Goal: Contribute content: Add original content to the website for others to see

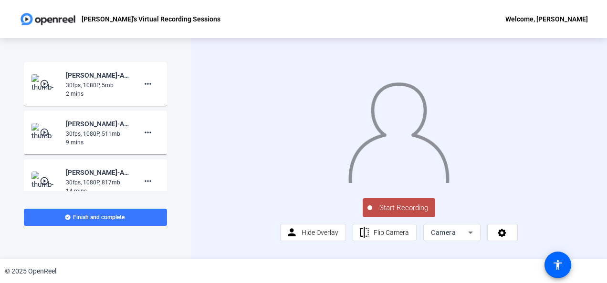
scroll to position [23, 0]
click at [403, 237] on span "Flip Camera" at bounding box center [390, 233] width 35 height 8
click at [385, 237] on span "Flip Camera" at bounding box center [390, 233] width 35 height 8
click at [319, 237] on span "Hide Overlay" at bounding box center [319, 233] width 37 height 8
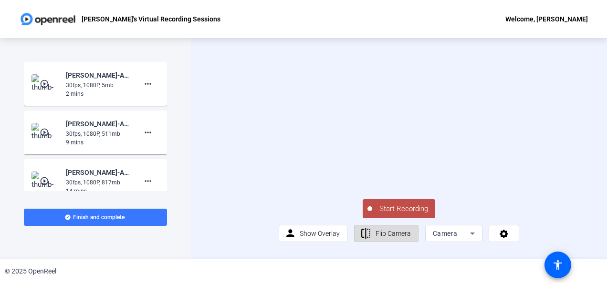
click at [380, 237] on span "Flip Camera" at bounding box center [392, 234] width 35 height 8
click at [379, 237] on span "Flip Camera" at bounding box center [392, 234] width 35 height 8
click at [452, 237] on span "Camera" at bounding box center [445, 234] width 25 height 8
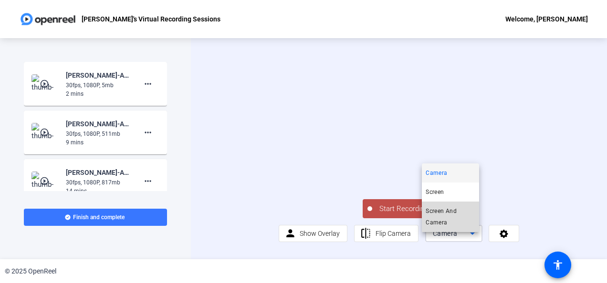
click at [447, 213] on span "Screen And Camera" at bounding box center [450, 217] width 50 height 23
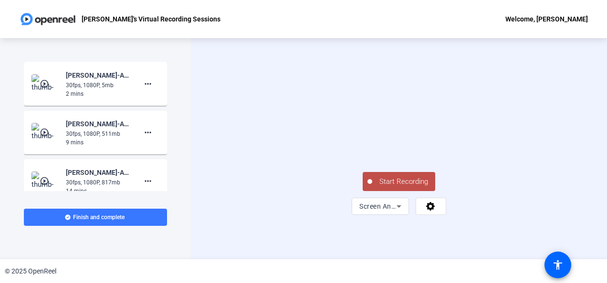
scroll to position [24, 0]
click at [470, 215] on div "Start Recording Screen And Camera" at bounding box center [398, 192] width 143 height 45
click at [430, 211] on icon at bounding box center [430, 206] width 9 height 9
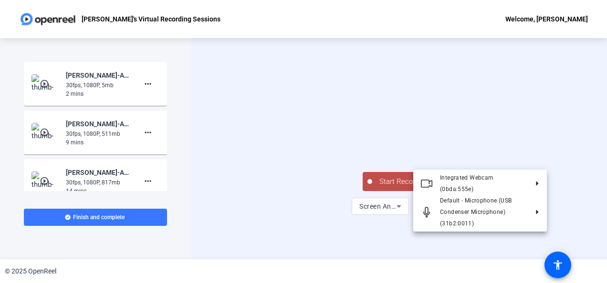
click at [390, 235] on div at bounding box center [303, 141] width 607 height 283
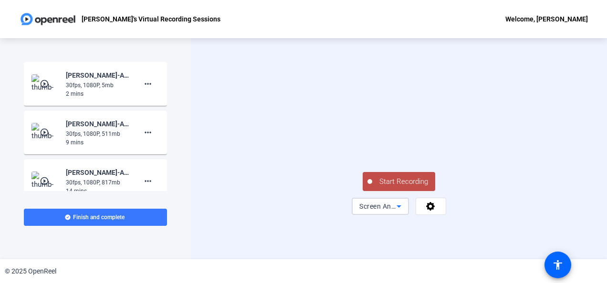
click at [393, 212] on icon at bounding box center [398, 206] width 11 height 11
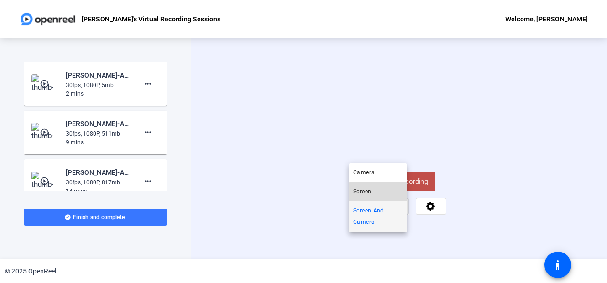
click at [383, 195] on mat-option "Screen" at bounding box center [377, 191] width 57 height 19
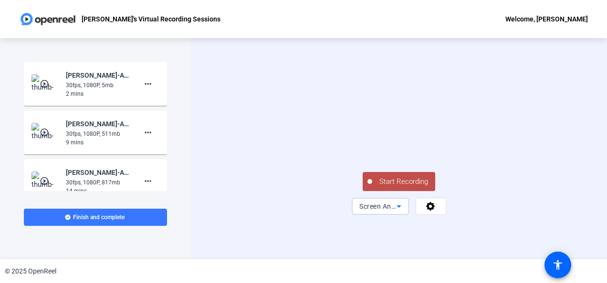
scroll to position [0, 0]
click at [388, 191] on button "Start Recording" at bounding box center [398, 181] width 72 height 19
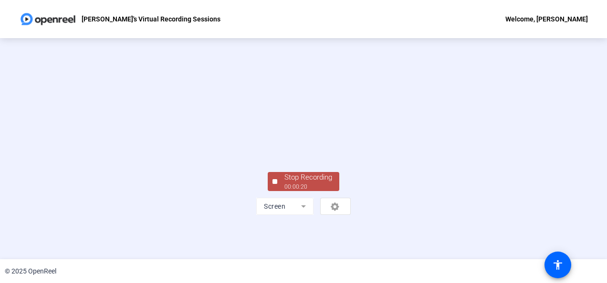
scroll to position [70, 0]
click at [300, 183] on div "Stop Recording" at bounding box center [308, 177] width 48 height 11
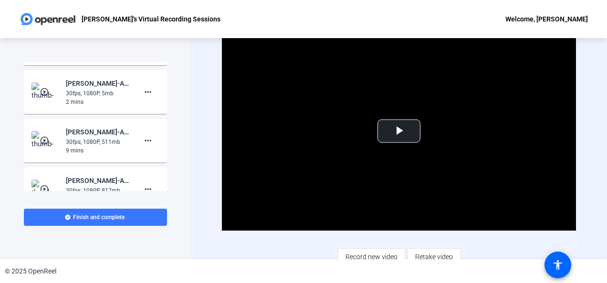
scroll to position [0, 0]
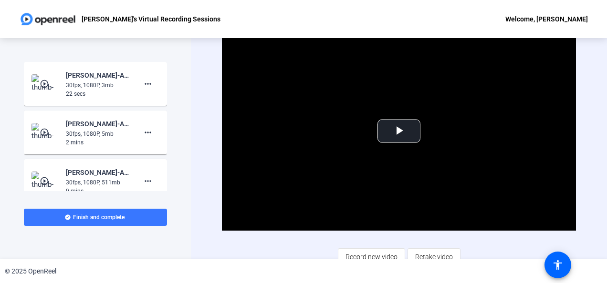
click at [48, 81] on mat-icon "play_circle_outline" at bounding box center [45, 84] width 11 height 10
click at [399, 131] on span "Video Player" at bounding box center [399, 131] width 0 height 0
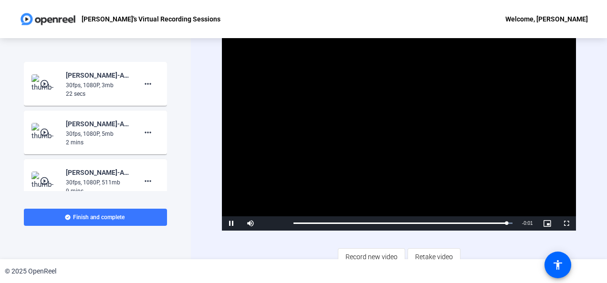
click at [341, 242] on div "Video Player is loading. Play Video Pause Mute Current Time 0:21 / Duration 0:2…" at bounding box center [398, 149] width 353 height 234
click at [142, 83] on mat-icon "more_horiz" at bounding box center [147, 83] width 11 height 11
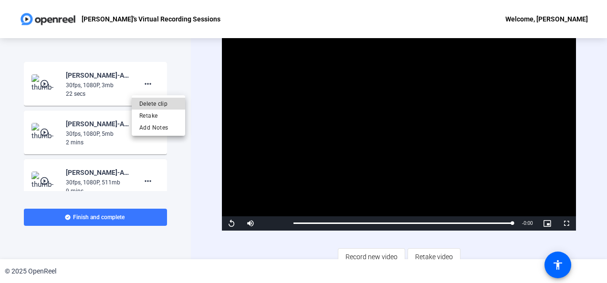
click at [145, 104] on span "Delete clip" at bounding box center [158, 103] width 38 height 11
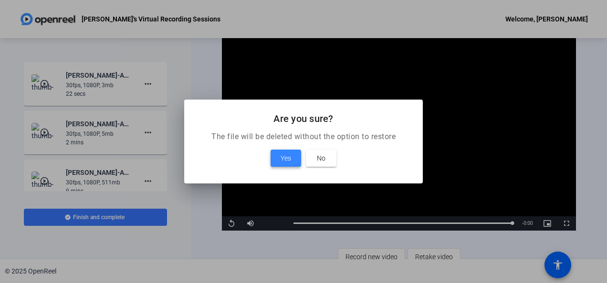
click at [285, 160] on span "Yes" at bounding box center [285, 158] width 10 height 11
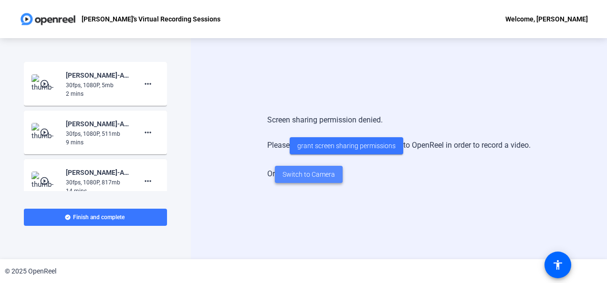
click at [307, 177] on span "Switch to Camera" at bounding box center [308, 175] width 52 height 10
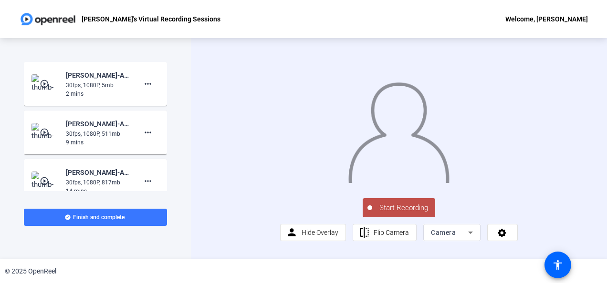
scroll to position [23, 0]
click at [445, 237] on span "Camera" at bounding box center [443, 233] width 25 height 8
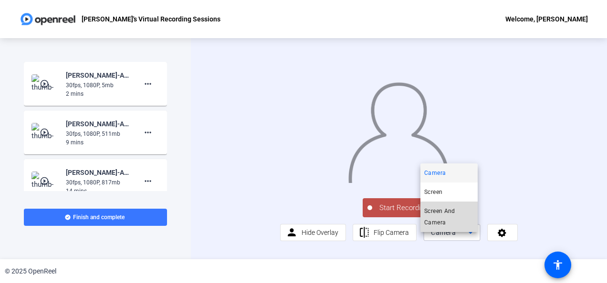
click at [442, 212] on span "Screen And Camera" at bounding box center [449, 217] width 50 height 23
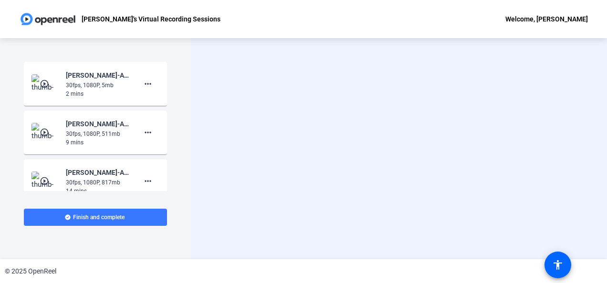
scroll to position [0, 0]
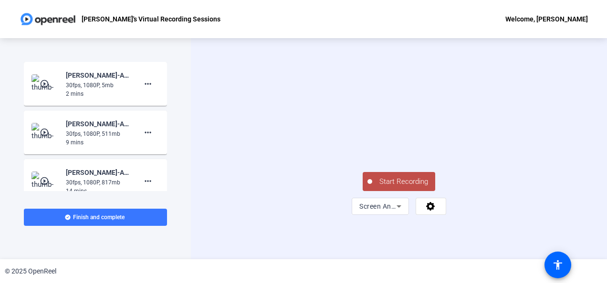
click at [398, 187] on span "Start Recording" at bounding box center [403, 181] width 63 height 11
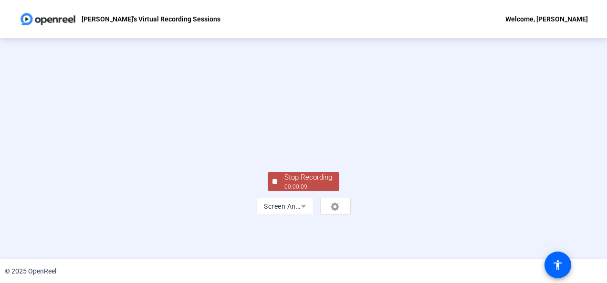
scroll to position [70, 0]
click at [284, 183] on div "Stop Recording" at bounding box center [308, 177] width 48 height 11
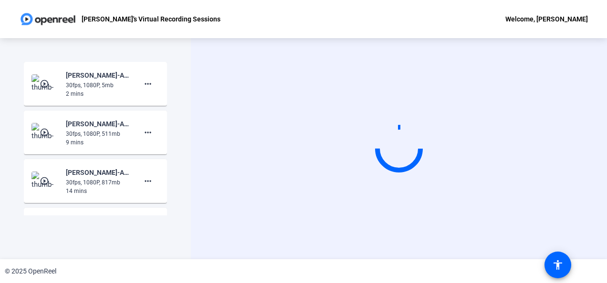
scroll to position [0, 0]
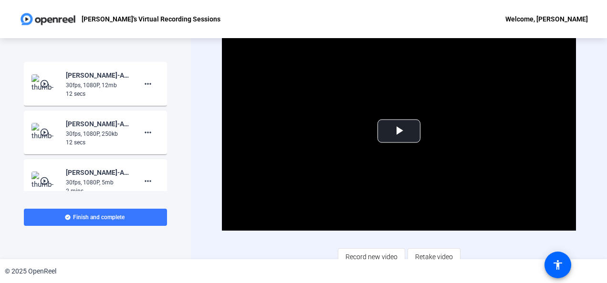
click at [40, 82] on mat-icon "play_circle_outline" at bounding box center [45, 84] width 11 height 10
click at [399, 131] on span "Video Player" at bounding box center [399, 131] width 0 height 0
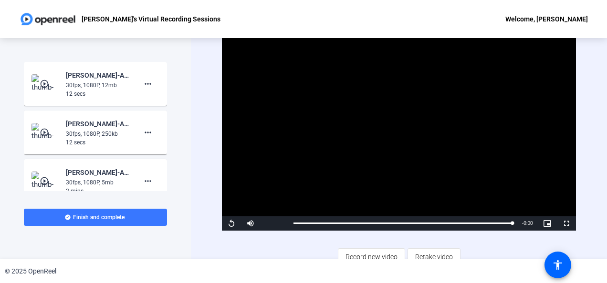
drag, startPoint x: 538, startPoint y: 205, endPoint x: 518, endPoint y: 257, distance: 55.9
click at [518, 257] on div "Video Player is loading. Play Video Replay Mute Current Time 0:11 / Duration 0:…" at bounding box center [398, 149] width 353 height 234
drag, startPoint x: 393, startPoint y: 165, endPoint x: 363, endPoint y: 175, distance: 31.4
click at [363, 175] on video "Video Player" at bounding box center [398, 131] width 353 height 199
drag, startPoint x: 141, startPoint y: 82, endPoint x: 136, endPoint y: 84, distance: 5.3
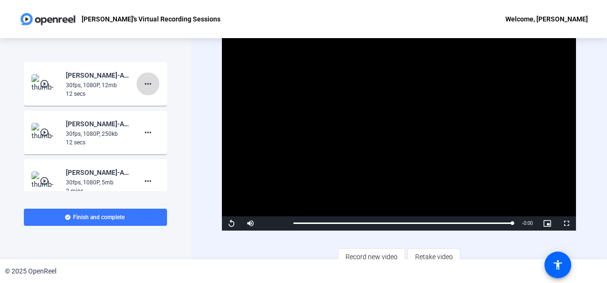
click at [136, 84] on span at bounding box center [147, 83] width 23 height 23
click at [136, 84] on div at bounding box center [303, 141] width 607 height 283
click at [146, 86] on mat-icon "more_horiz" at bounding box center [147, 83] width 11 height 11
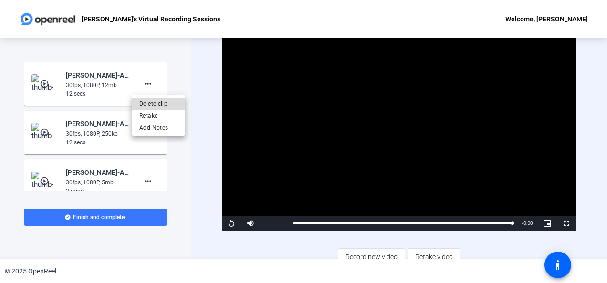
click at [150, 103] on span "Delete clip" at bounding box center [158, 103] width 38 height 11
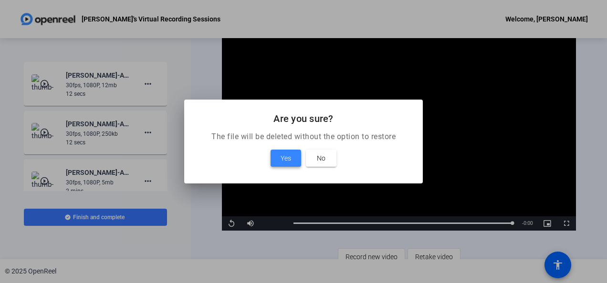
click at [291, 156] on span at bounding box center [285, 158] width 31 height 23
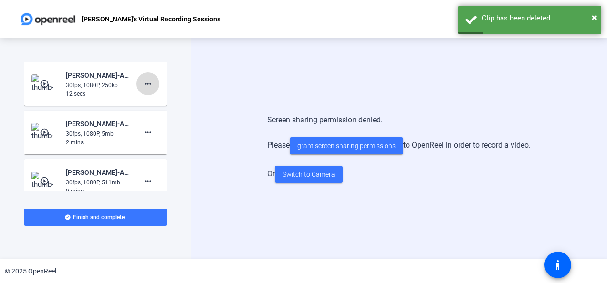
click at [142, 83] on mat-icon "more_horiz" at bounding box center [147, 83] width 11 height 11
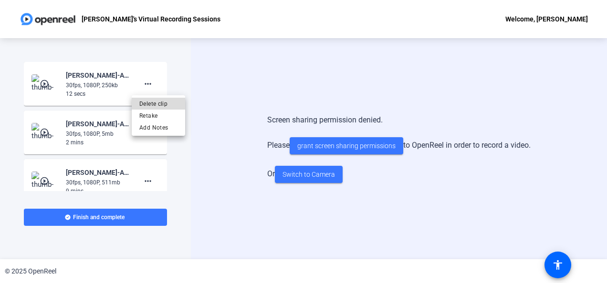
click at [154, 102] on span "Delete clip" at bounding box center [158, 103] width 38 height 11
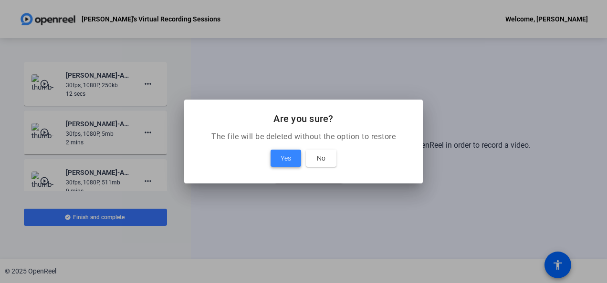
click at [292, 157] on span at bounding box center [285, 158] width 31 height 23
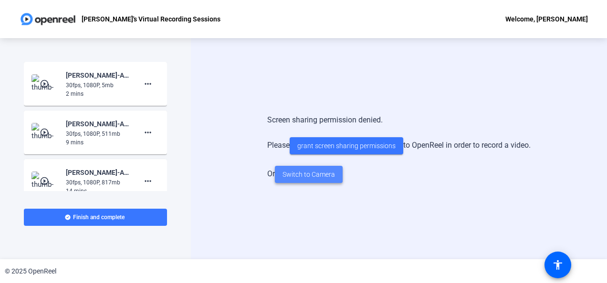
click at [314, 175] on span "Switch to Camera" at bounding box center [308, 175] width 52 height 10
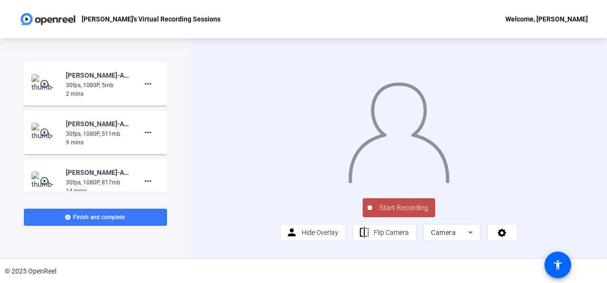
click at [397, 214] on span "Start Recording" at bounding box center [403, 208] width 63 height 11
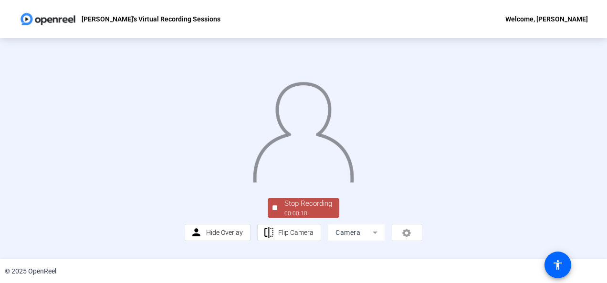
scroll to position [48, 0]
click at [299, 218] on div "00:00:14" at bounding box center [308, 213] width 48 height 9
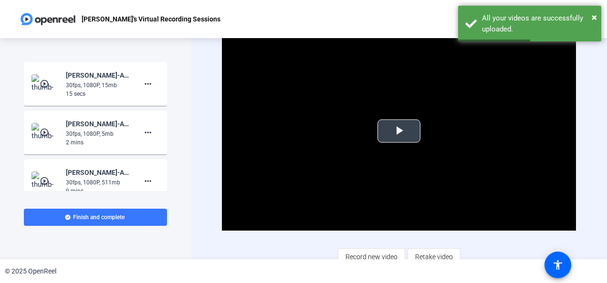
click at [399, 131] on span "Video Player" at bounding box center [399, 131] width 0 height 0
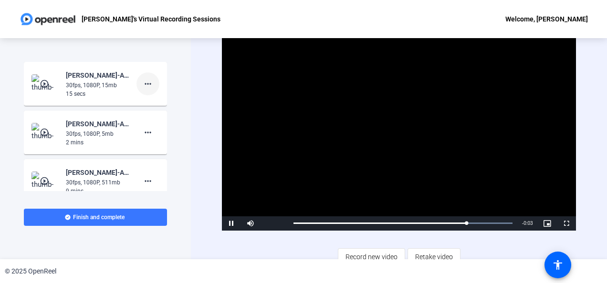
click at [142, 85] on mat-icon "more_horiz" at bounding box center [147, 83] width 11 height 11
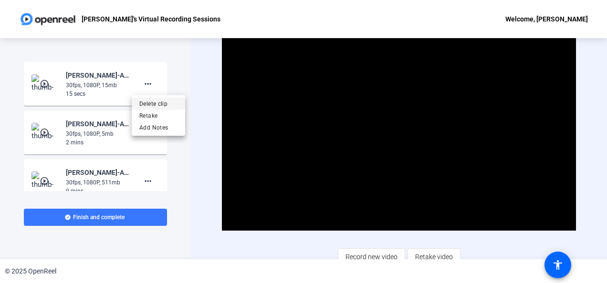
click at [148, 104] on span "Delete clip" at bounding box center [158, 103] width 38 height 11
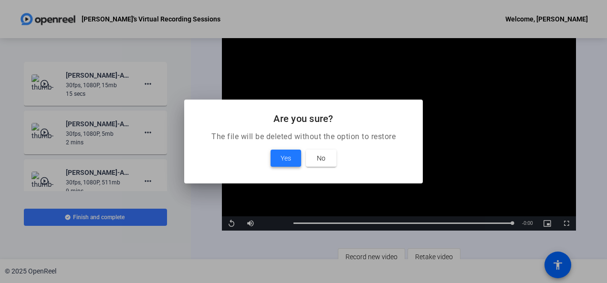
click at [290, 159] on span "Yes" at bounding box center [285, 158] width 10 height 11
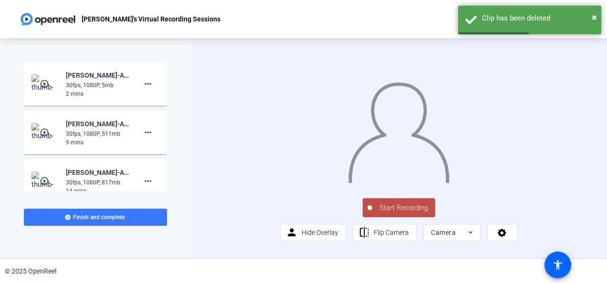
click at [399, 214] on span "Start Recording" at bounding box center [403, 208] width 63 height 11
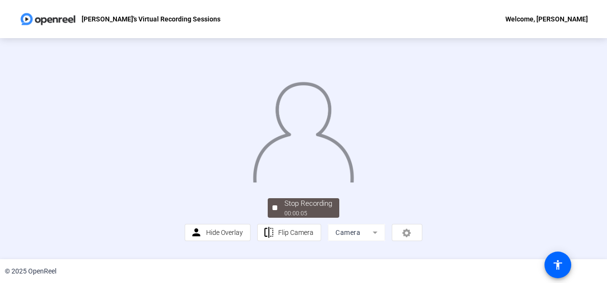
scroll to position [68, 0]
click at [358, 241] on mat-form-field "Camera" at bounding box center [356, 232] width 57 height 17
click at [400, 237] on div "person Hide Overlay flip Flip Camera Camera" at bounding box center [303, 232] width 237 height 17
click at [302, 209] on div "Stop Recording" at bounding box center [308, 203] width 48 height 11
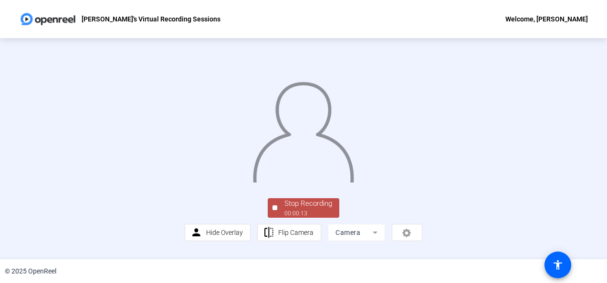
scroll to position [0, 0]
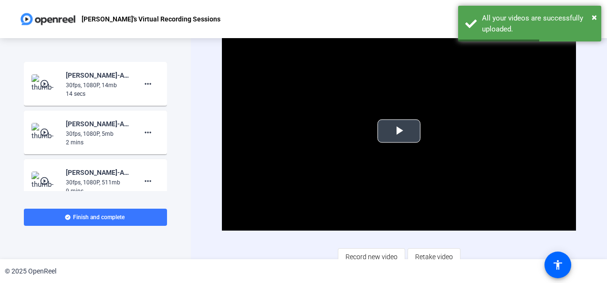
click at [399, 131] on span "Video Player" at bounding box center [399, 131] width 0 height 0
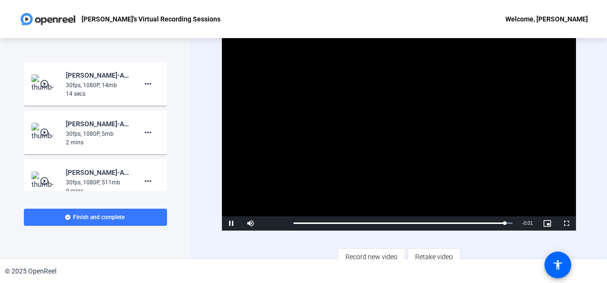
scroll to position [8, 0]
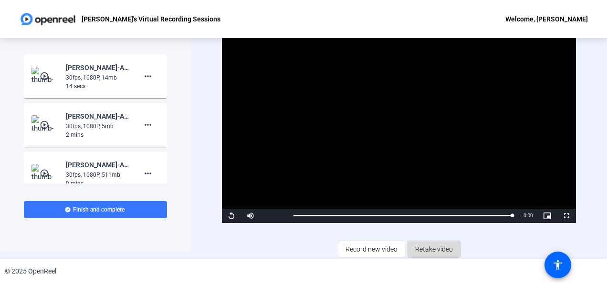
click at [434, 247] on span "Retake video" at bounding box center [434, 249] width 38 height 18
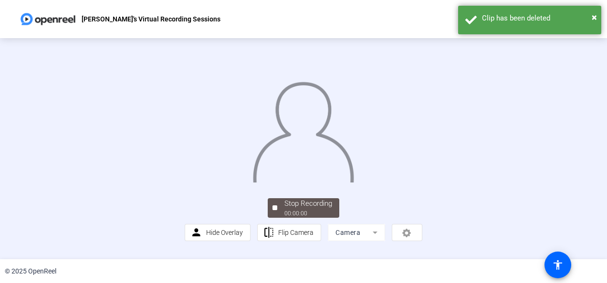
scroll to position [0, 0]
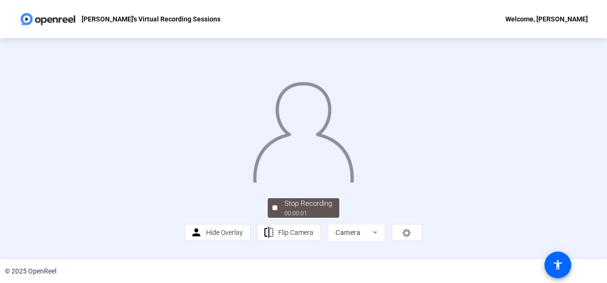
click at [354, 183] on img at bounding box center [303, 129] width 103 height 107
click at [308, 209] on div "Stop Recording" at bounding box center [308, 203] width 48 height 11
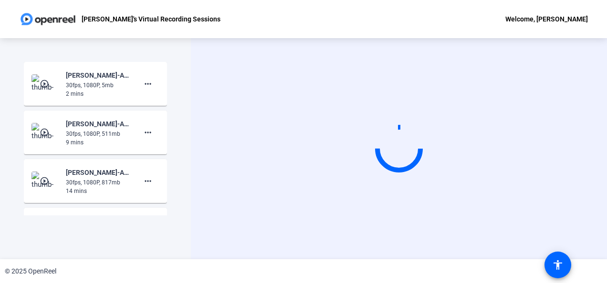
scroll to position [0, 0]
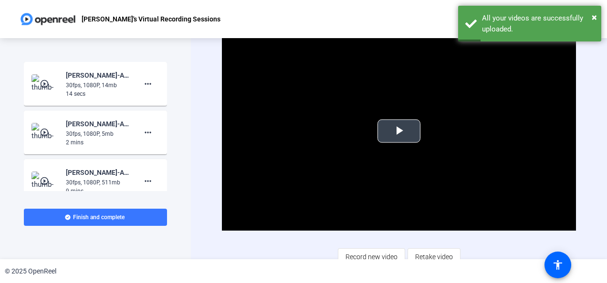
click at [399, 131] on span "Video Player" at bounding box center [399, 131] width 0 height 0
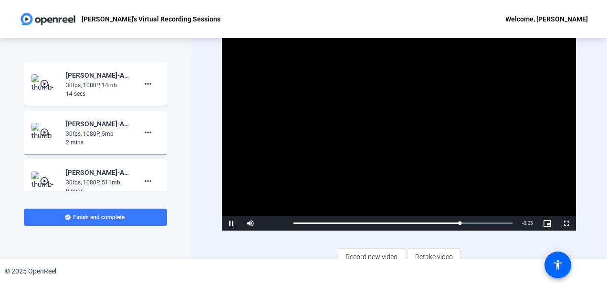
scroll to position [8, 0]
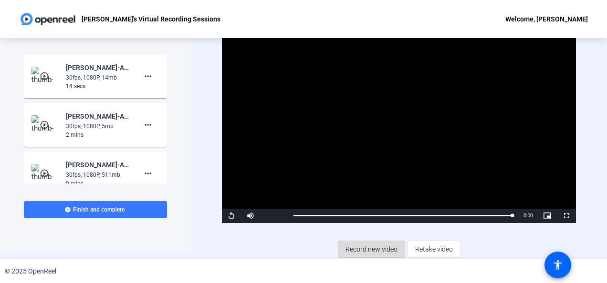
click at [376, 252] on span "Record new video" at bounding box center [371, 249] width 52 height 18
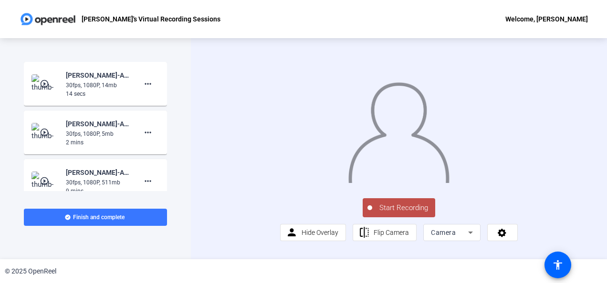
scroll to position [24, 0]
click at [497, 237] on icon at bounding box center [501, 233] width 11 height 10
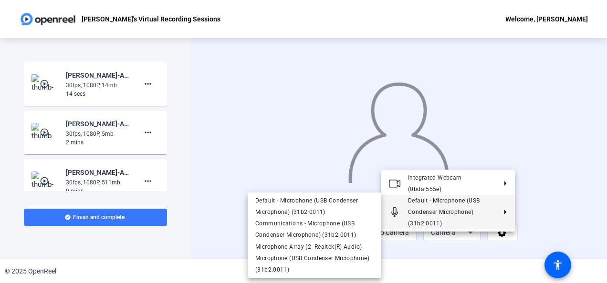
click at [478, 205] on span "Default - Microphone (USB Condenser Microphone) (31b2:0011)" at bounding box center [452, 212] width 88 height 34
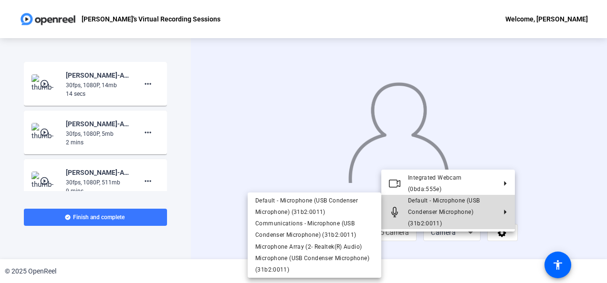
click at [478, 205] on span "Default - Microphone (USB Condenser Microphone) (31b2:0011)" at bounding box center [452, 212] width 88 height 34
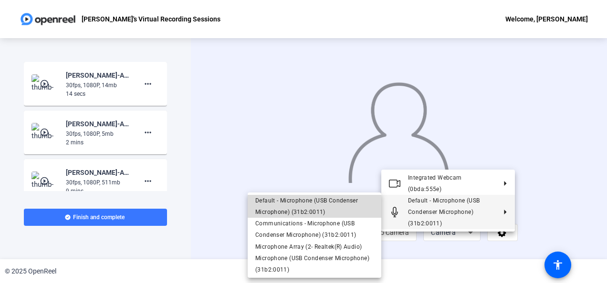
click at [338, 211] on span "Default - Microphone (USB Condenser Microphone) (31b2:0011)" at bounding box center [314, 206] width 118 height 23
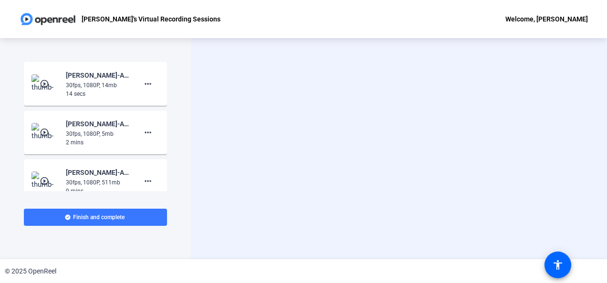
scroll to position [0, 0]
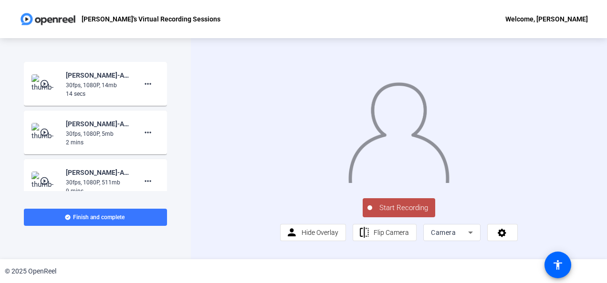
click at [392, 214] on span "Start Recording" at bounding box center [403, 208] width 63 height 11
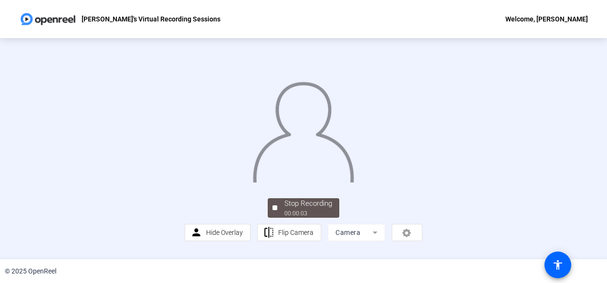
scroll to position [69, 0]
click at [308, 209] on div "Stop Recording" at bounding box center [308, 203] width 48 height 11
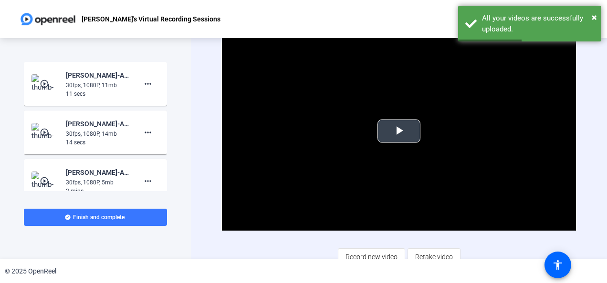
click at [399, 131] on span "Video Player" at bounding box center [399, 131] width 0 height 0
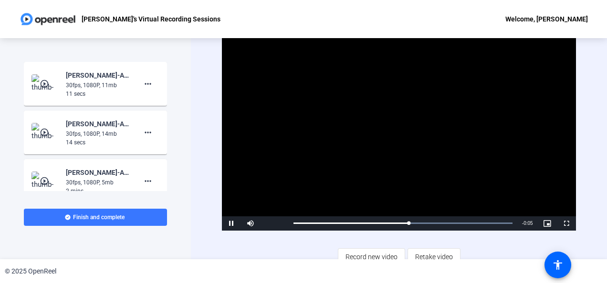
scroll to position [8, 0]
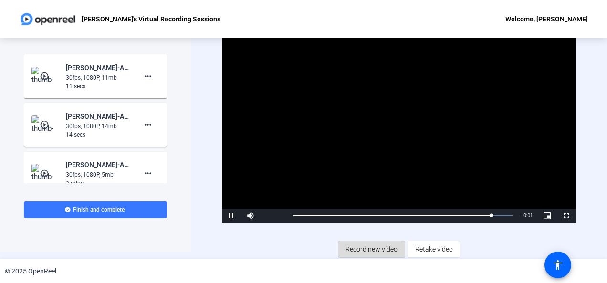
click at [388, 246] on span "Record new video" at bounding box center [371, 249] width 52 height 18
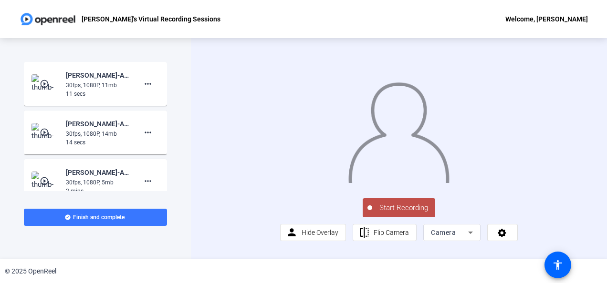
scroll to position [23, 0]
click at [502, 237] on icon at bounding box center [501, 233] width 9 height 9
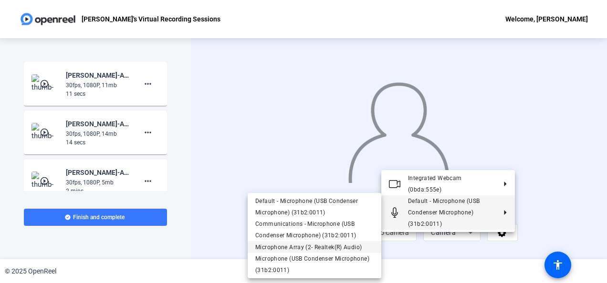
click at [323, 249] on span "Microphone Array (2- Realtek(R) Audio)" at bounding box center [308, 247] width 106 height 7
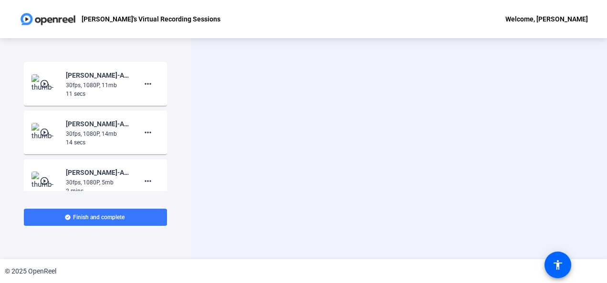
scroll to position [0, 0]
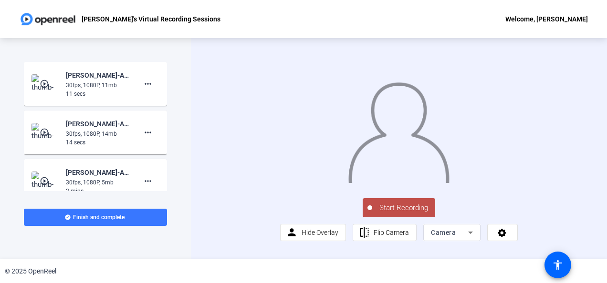
click at [391, 214] on span "Start Recording" at bounding box center [403, 208] width 63 height 11
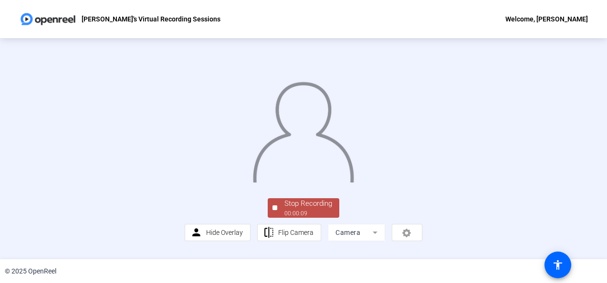
scroll to position [70, 0]
click at [295, 209] on div "Stop Recording" at bounding box center [308, 203] width 48 height 11
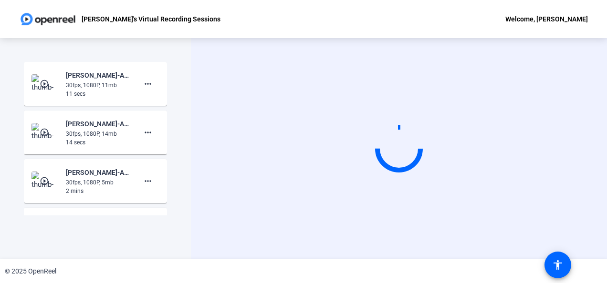
scroll to position [0, 0]
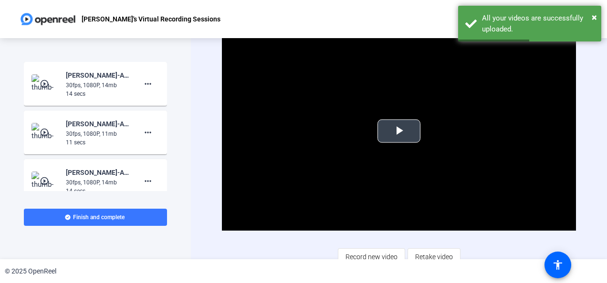
click at [399, 131] on span "Video Player" at bounding box center [399, 131] width 0 height 0
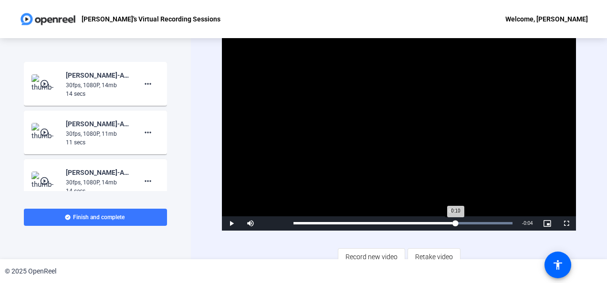
click at [452, 222] on div "Loaded : 100.00% 0:10 0:10" at bounding box center [402, 223] width 218 height 2
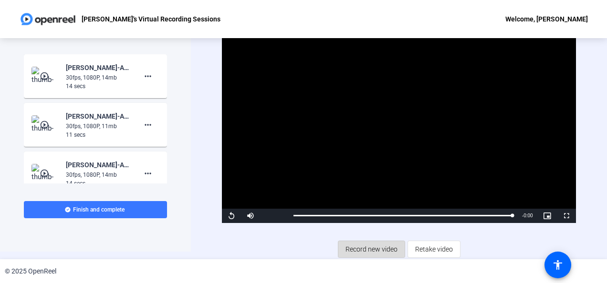
click at [375, 248] on span "Record new video" at bounding box center [371, 249] width 52 height 18
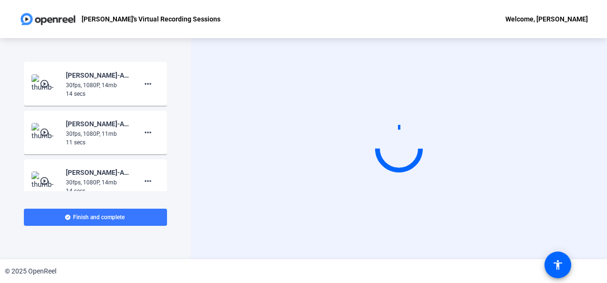
scroll to position [24, 0]
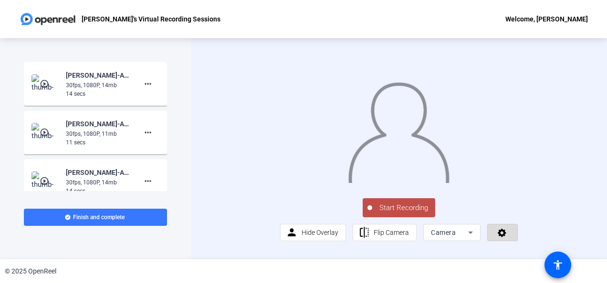
click at [500, 235] on span at bounding box center [502, 232] width 30 height 23
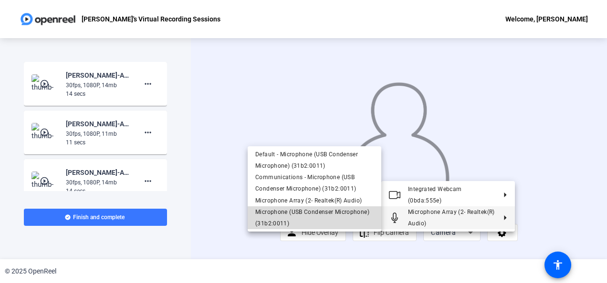
click at [346, 217] on span "Microphone (USB Condenser Microphone) (31b2:0011)" at bounding box center [314, 218] width 118 height 23
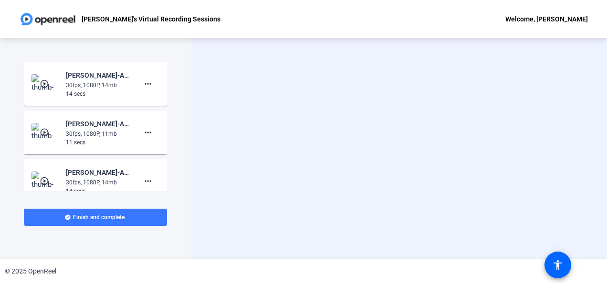
scroll to position [0, 0]
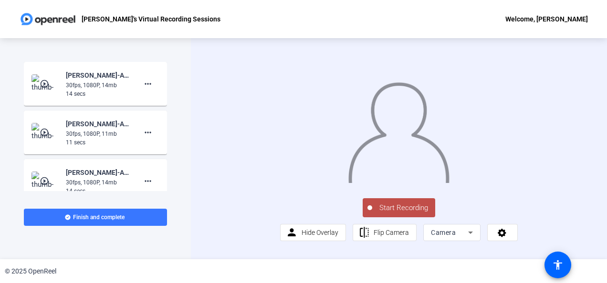
click at [391, 217] on button "Start Recording" at bounding box center [398, 207] width 72 height 19
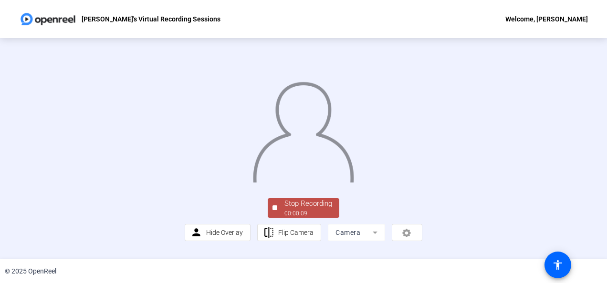
scroll to position [70, 0]
click at [311, 209] on div "Stop Recording" at bounding box center [308, 203] width 48 height 11
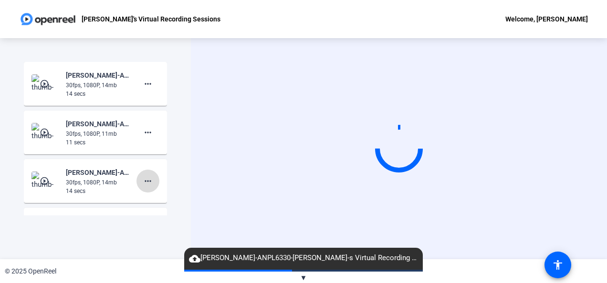
click at [142, 179] on mat-icon "more_horiz" at bounding box center [147, 181] width 11 height 11
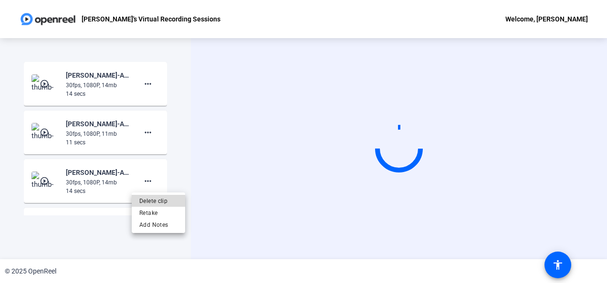
click at [148, 203] on span "Delete clip" at bounding box center [158, 201] width 38 height 11
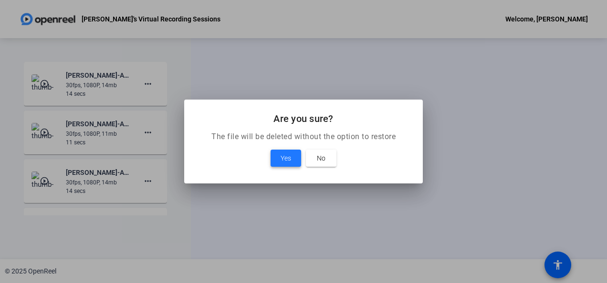
click at [291, 154] on span at bounding box center [285, 158] width 31 height 23
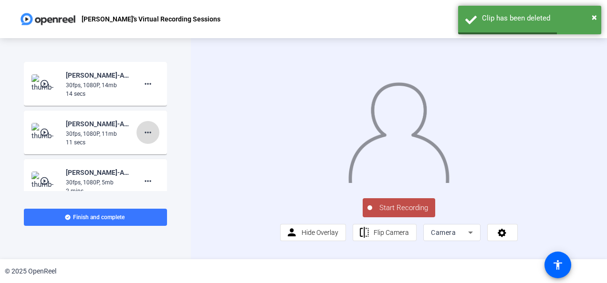
click at [146, 137] on mat-icon "more_horiz" at bounding box center [147, 132] width 11 height 11
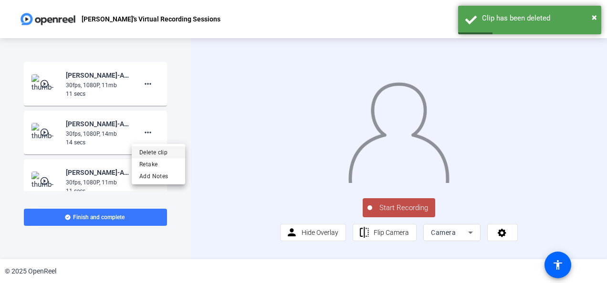
click at [154, 154] on span "Delete clip" at bounding box center [158, 152] width 38 height 11
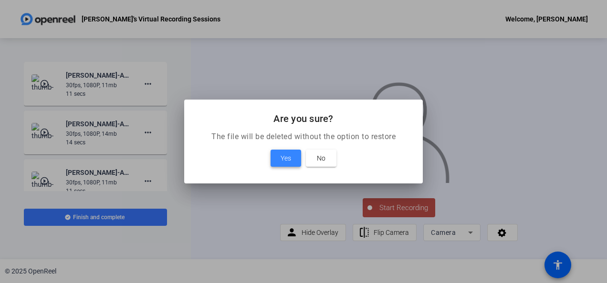
click at [289, 157] on span "Yes" at bounding box center [285, 158] width 10 height 11
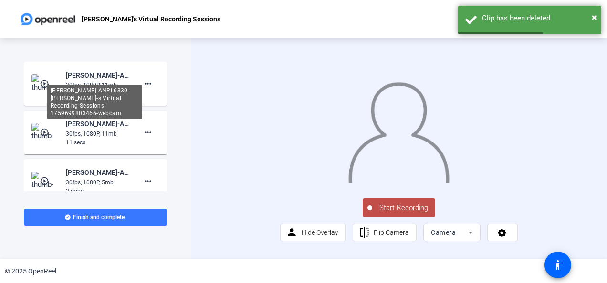
click at [82, 85] on div "[PERSON_NAME]-ANPL6330-[PERSON_NAME]-s Virtual Recording Sessions-1759699803466…" at bounding box center [94, 102] width 95 height 34
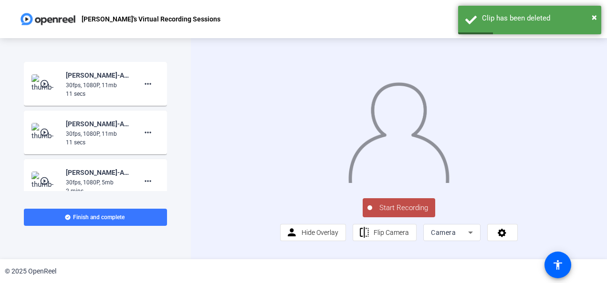
click at [41, 80] on mat-icon "play_circle_outline" at bounding box center [45, 84] width 11 height 10
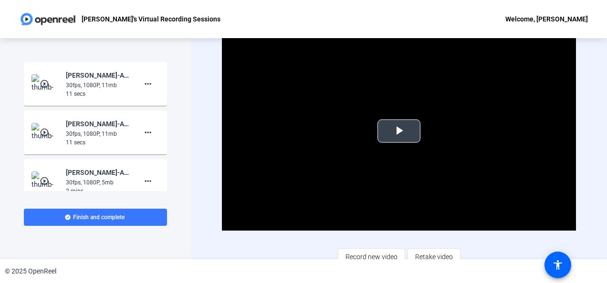
click at [399, 131] on span "Video Player" at bounding box center [399, 131] width 0 height 0
